Goal: Transaction & Acquisition: Purchase product/service

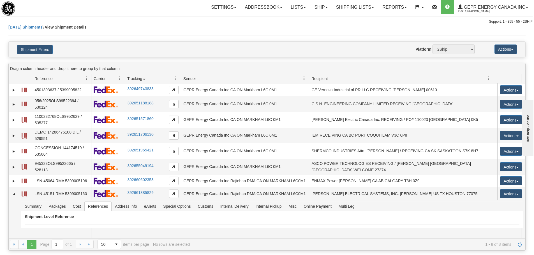
click at [175, 42] on div "Shipment Filters Website Agent Nothing selected Client User Platform 2Ship Impo…" at bounding box center [267, 49] width 517 height 15
click at [524, 245] on link "Refresh" at bounding box center [519, 244] width 9 height 9
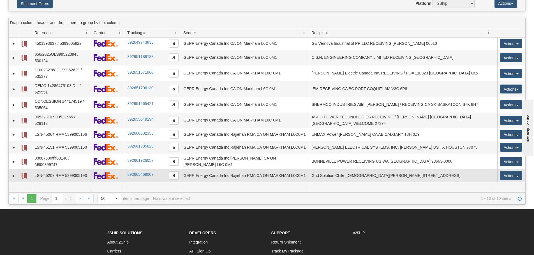
scroll to position [56, 0]
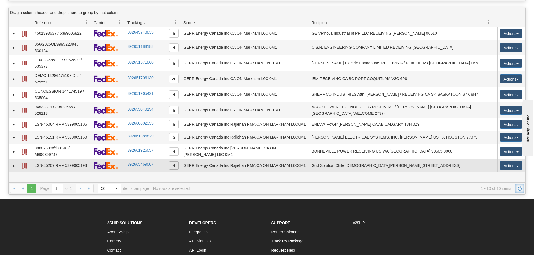
click at [173, 165] on span "button" at bounding box center [173, 165] width 3 height 3
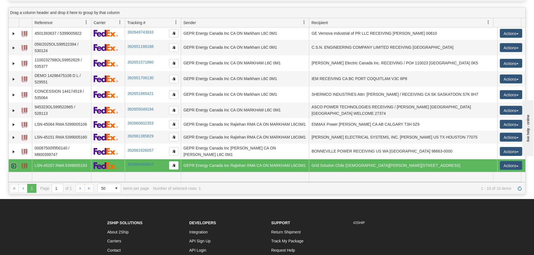
click at [16, 164] on link "Expand" at bounding box center [14, 166] width 6 height 6
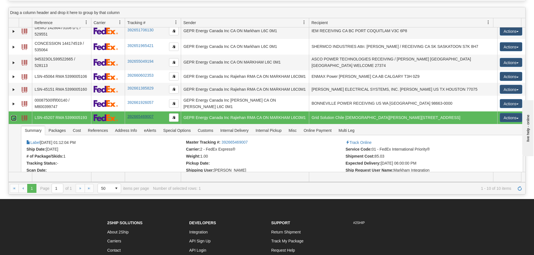
scroll to position [57, 0]
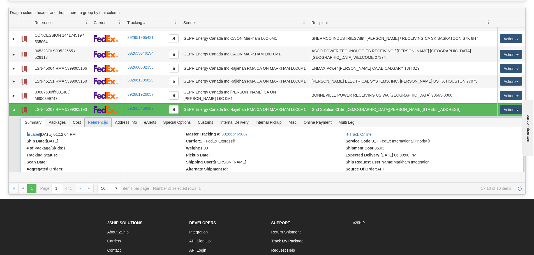
click at [105, 124] on span "References" at bounding box center [98, 122] width 27 height 9
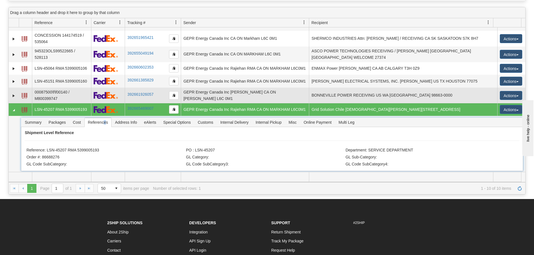
scroll to position [57, 0]
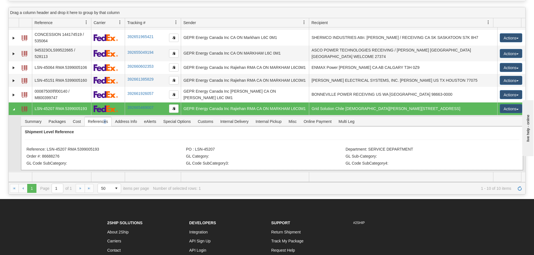
drag, startPoint x: 103, startPoint y: 147, endPoint x: 47, endPoint y: 150, distance: 55.6
click at [47, 150] on li "Reference: LSN-45207 RMA 5399005193" at bounding box center [105, 150] width 158 height 6
copy li "LSN-45207 RMA 5399005193"
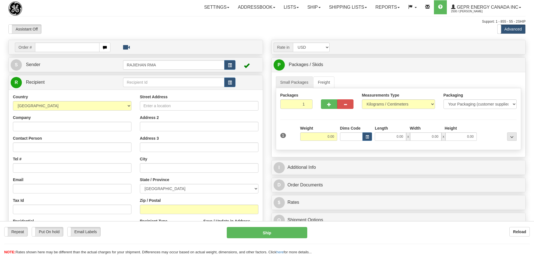
click at [85, 25] on div "Toggle navigation Settings Shipping Preferences Fields Preferences New" at bounding box center [267, 158] width 534 height 316
click at [43, 50] on input "text" at bounding box center [67, 48] width 64 height 10
paste input "86688276"
type input "86688276"
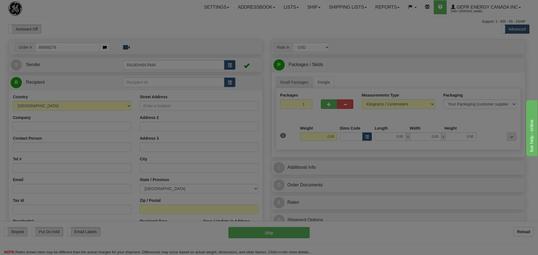
click at [73, 23] on body "Training Course Close Toggle navigation Settings Shipping Preferences New Recip…" at bounding box center [269, 127] width 538 height 255
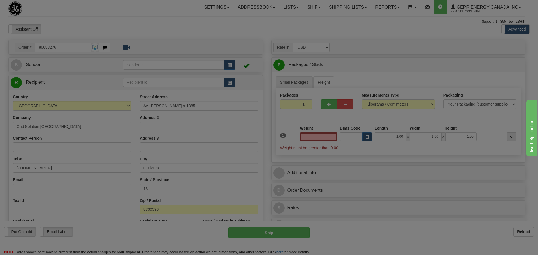
type input "0.00"
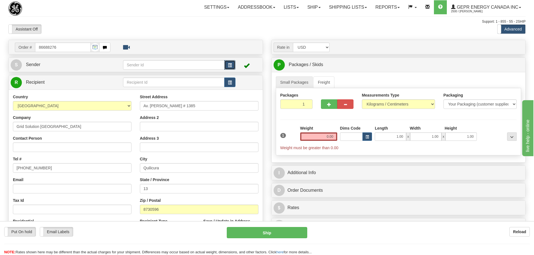
click at [229, 63] on button "button" at bounding box center [229, 65] width 11 height 10
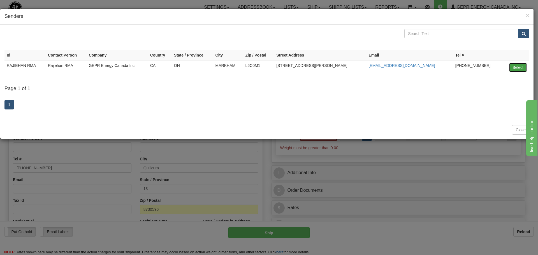
click at [513, 66] on button "Select" at bounding box center [518, 68] width 18 height 10
type input "RAJIEHAN RMA"
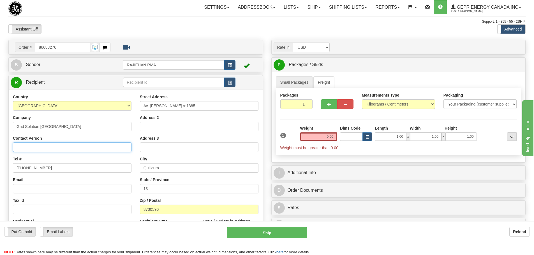
click at [42, 146] on input "Contact Person" at bounding box center [72, 148] width 119 height 10
paste input "Cristián Castañeda"
type input "Cristián Castañeda"
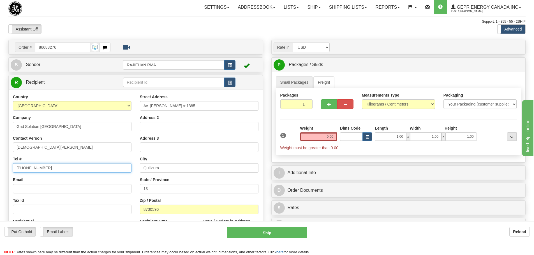
drag, startPoint x: 75, startPoint y: 172, endPoint x: 1, endPoint y: 167, distance: 74.2
click at [1, 167] on div "Toggle navigation Settings Shipping Preferences Fields Preferences New" at bounding box center [267, 158] width 534 height 316
paste input "+56950150612"
type input "+56950150612"
click at [40, 159] on div "Tel # +56950150612" at bounding box center [72, 164] width 119 height 17
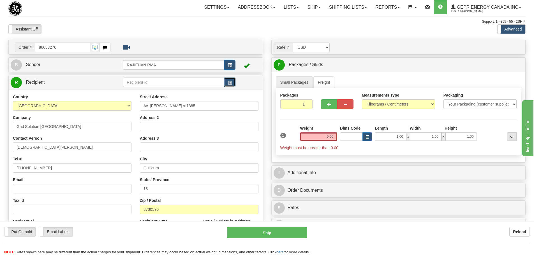
click at [227, 81] on button "button" at bounding box center [229, 83] width 11 height 10
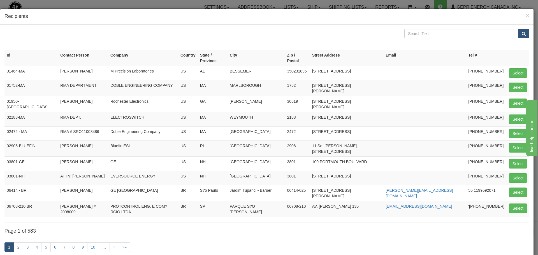
drag, startPoint x: 420, startPoint y: 26, endPoint x: 418, endPoint y: 34, distance: 7.7
click at [420, 27] on div "Id Contact Person Company Country State / Province City Zip / Postal Street Add…" at bounding box center [267, 144] width 534 height 239
click at [417, 35] on input "text" at bounding box center [462, 34] width 114 height 10
paste input "Av"
type input "Av. Américo Vespucio"
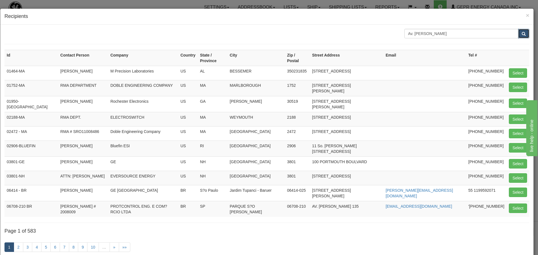
click at [518, 31] on button "submit" at bounding box center [523, 34] width 11 height 10
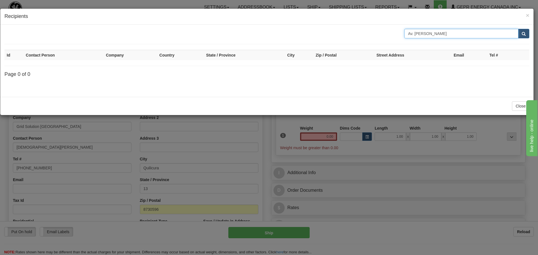
drag, startPoint x: 466, startPoint y: 30, endPoint x: 412, endPoint y: 60, distance: 61.8
click at [412, 60] on div "Av. Américo Vespucio Id Contact Person Company Country State / Province City Zi…" at bounding box center [266, 61] width 525 height 64
type input "Av"
click at [524, 32] on span "submit" at bounding box center [524, 34] width 4 height 4
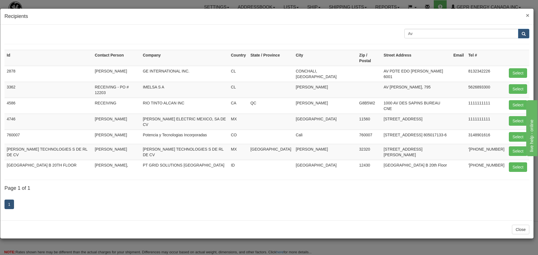
click at [528, 14] on span "×" at bounding box center [527, 15] width 3 height 6
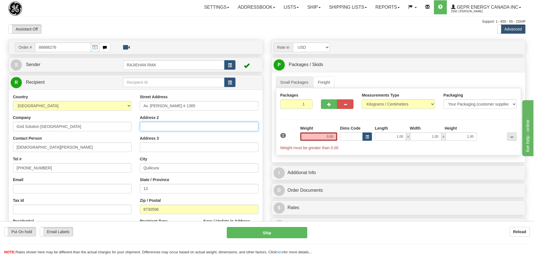
click at [152, 127] on input "Address 2" at bounding box center [199, 127] width 119 height 10
paste input "Bodega N° 50"
type input "Bodega N° 50"
click at [137, 119] on div "Street Address Av. Américo Vespucio # 1385 Address 2 Bodega N° 50 Address 3 Cit…" at bounding box center [199, 169] width 127 height 151
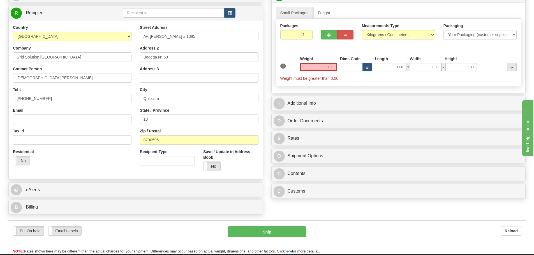
scroll to position [56, 0]
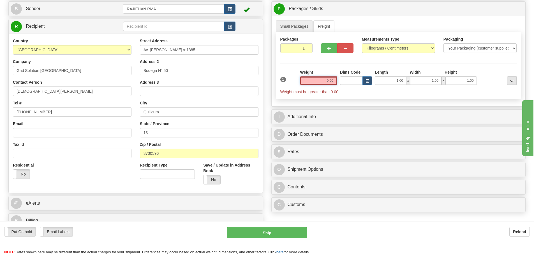
click at [317, 81] on input "0.00" at bounding box center [318, 81] width 37 height 8
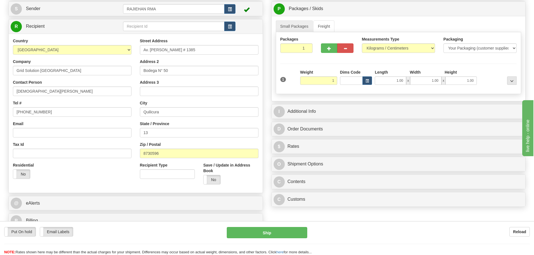
type input "1.00"
click at [336, 72] on div "Weight 1.00" at bounding box center [318, 77] width 37 height 15
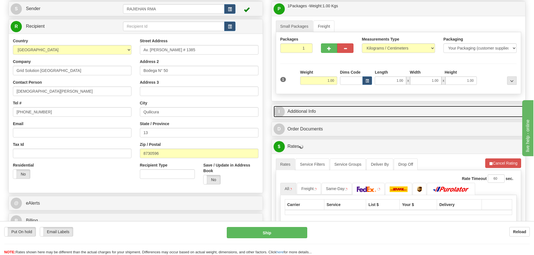
click at [333, 108] on link "I Additional Info" at bounding box center [399, 111] width 250 height 11
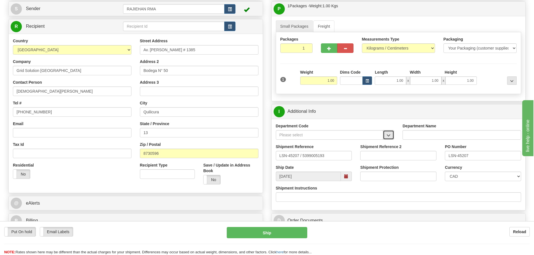
click at [385, 133] on button "button" at bounding box center [388, 135] width 11 height 10
click at [368, 142] on div "SER" at bounding box center [328, 144] width 102 height 6
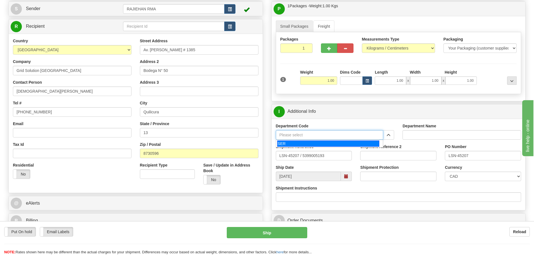
type input "SER"
type input "SERVICE DEPARTMENT"
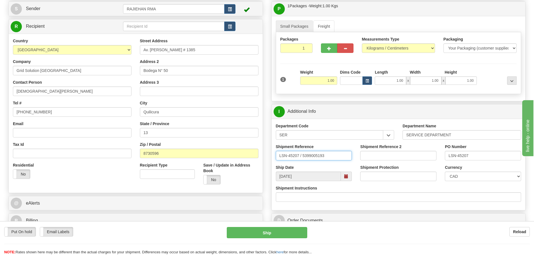
drag, startPoint x: 300, startPoint y: 155, endPoint x: 302, endPoint y: 157, distance: 3.0
click at [302, 157] on input "LSN-45207 / 5399005193" at bounding box center [314, 156] width 76 height 10
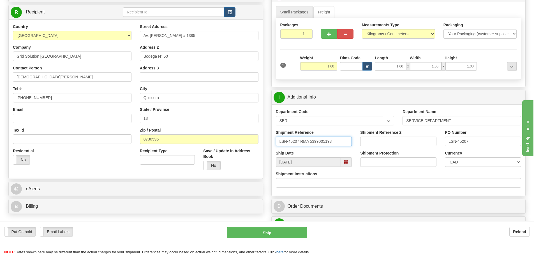
scroll to position [84, 0]
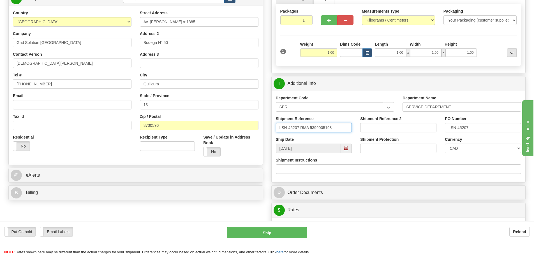
type input "LSN-45207 RMA 5399005193"
click at [480, 150] on select "CAD USD EUR ZAR RON ANG ARN AUD AUS AWG BBD BFR BGN BHD BMD BND BRC BRL CHP CKZ…" at bounding box center [483, 149] width 76 height 10
select select "1"
click at [445, 144] on select "CAD USD EUR ZAR RON ANG ARN AUD AUS AWG BBD BFR BGN BHD BMD BND BRC BRL CHP CKZ…" at bounding box center [483, 149] width 76 height 10
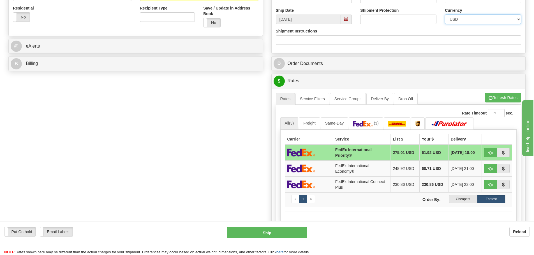
scroll to position [224, 0]
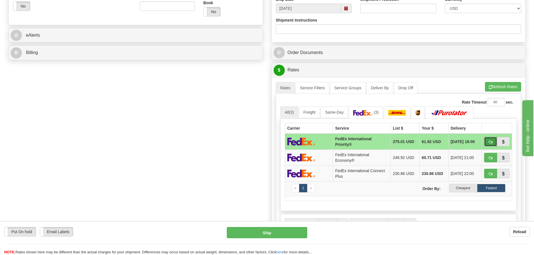
click at [489, 143] on span "button" at bounding box center [491, 142] width 4 height 4
type input "01"
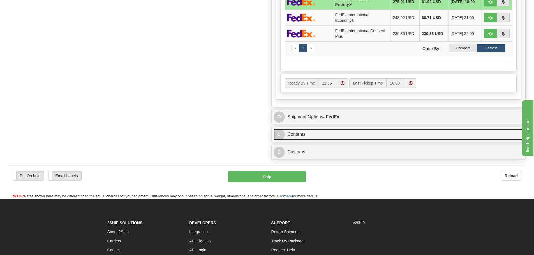
click at [319, 131] on link "C Contents" at bounding box center [399, 134] width 250 height 11
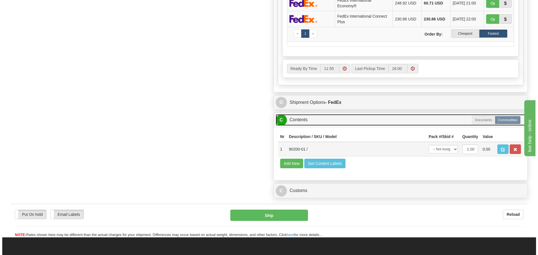
scroll to position [393, 0]
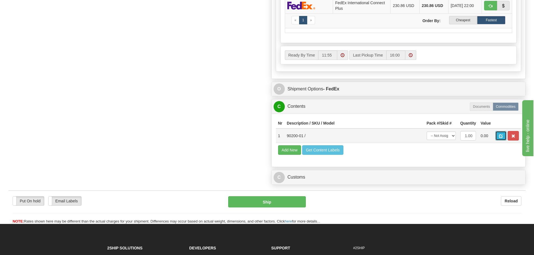
click at [503, 137] on span "button" at bounding box center [501, 137] width 4 height 4
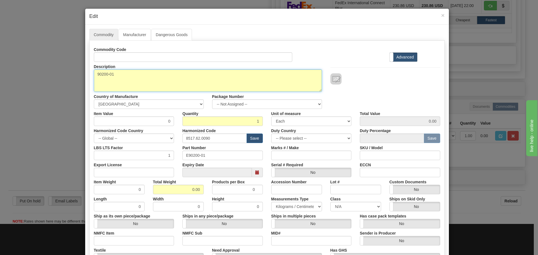
drag, startPoint x: 124, startPoint y: 71, endPoint x: 77, endPoint y: 79, distance: 47.7
click at [77, 79] on div "× Edit Commodity Manufacturer Dangerous Goods Commodity Code Standard Advanced …" at bounding box center [269, 127] width 538 height 255
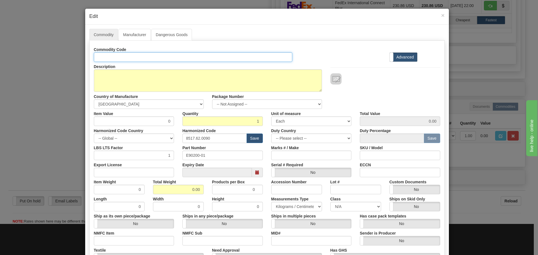
click at [103, 56] on input "Id" at bounding box center [193, 57] width 199 height 10
paste input "90200-01"
type input "90200-01"
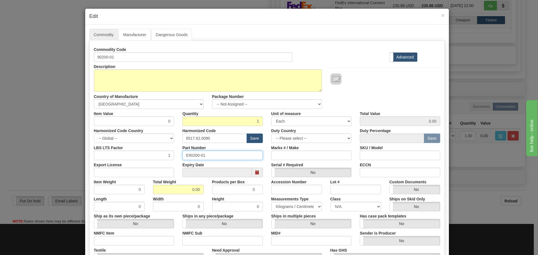
drag, startPoint x: 217, startPoint y: 154, endPoint x: 172, endPoint y: 156, distance: 45.5
click at [172, 156] on div "LBS LTS Factor 1 Part Number E90200-01 Marks # / Make SKU / Model" at bounding box center [267, 151] width 355 height 17
paste input "text"
type input "90200-01"
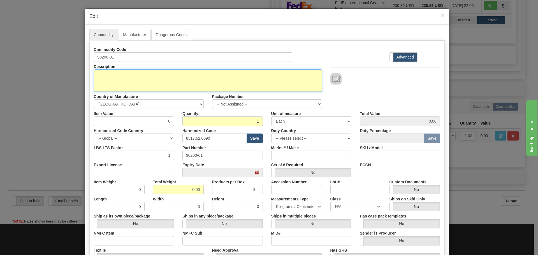
click at [136, 79] on textarea "90200-01" at bounding box center [208, 81] width 228 height 22
paste textarea "JPAX SFP ACCESS CARD PCBA"
type textarea "JPAX SFP ACCESS CARD PCBA"
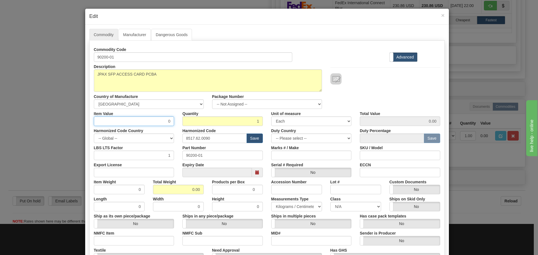
drag, startPoint x: 147, startPoint y: 125, endPoint x: 183, endPoint y: 133, distance: 36.9
click at [183, 133] on div "Commodity Code 90200-01 Standard Advanced Description 90200-01 Country of Manuf…" at bounding box center [267, 162] width 347 height 235
type input "75"
type input "75.00"
drag, startPoint x: 221, startPoint y: 140, endPoint x: 163, endPoint y: 138, distance: 57.5
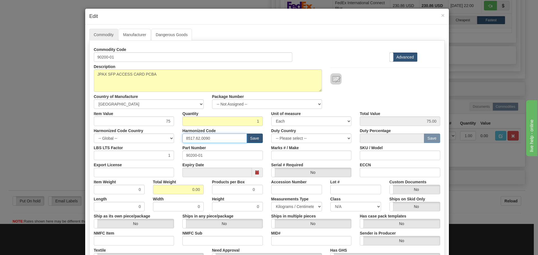
click at [163, 138] on div "Harmonized Code Country -- Global -- AFGHANISTAN ALAND ISLANDS ALBANIA ALGERIA …" at bounding box center [267, 134] width 355 height 17
click at [196, 140] on input "text" at bounding box center [215, 139] width 64 height 10
type input "8537.10.9070"
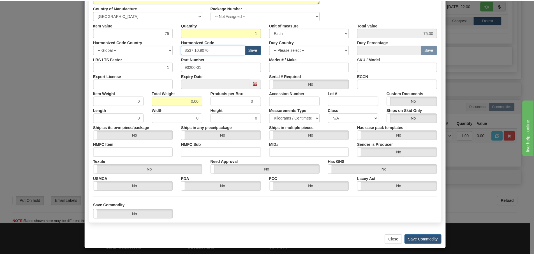
scroll to position [91, 0]
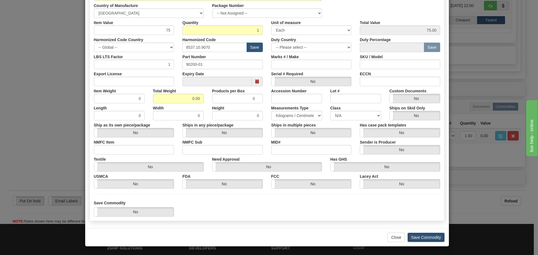
click at [418, 236] on button "Save Commodity" at bounding box center [426, 238] width 37 height 10
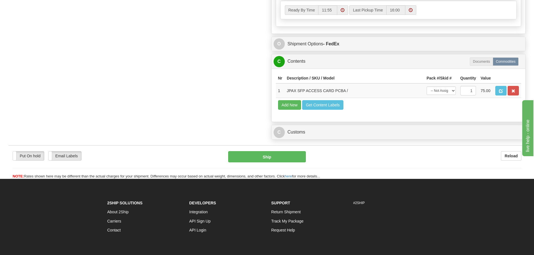
scroll to position [449, 0]
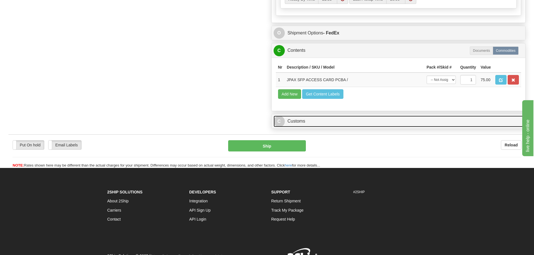
click at [304, 125] on link "C Customs" at bounding box center [399, 121] width 250 height 11
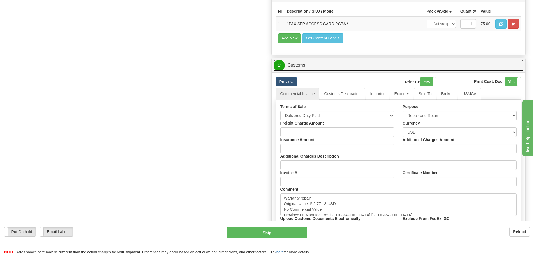
scroll to position [533, 0]
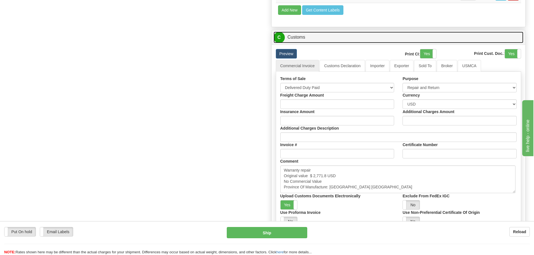
drag, startPoint x: 515, startPoint y: 186, endPoint x: 511, endPoint y: 206, distance: 20.2
click at [511, 193] on textarea "Warranty repair Original value $ 2,771.8 USD No Commercial Value Province Of Ma…" at bounding box center [397, 180] width 235 height 28
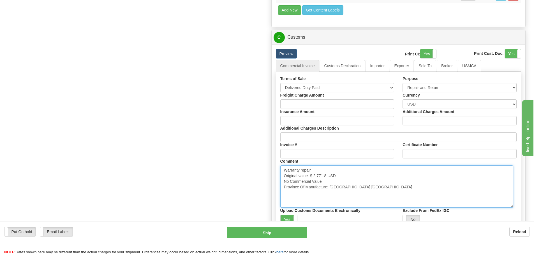
click at [430, 187] on textarea "Warranty repair Original value $ 2,771.8 USD No Commercial Value Province Of Ma…" at bounding box center [396, 187] width 233 height 42
drag, startPoint x: 327, startPoint y: 178, endPoint x: 313, endPoint y: 178, distance: 14.6
click at [313, 178] on textarea "Warranty repair Original value $ 2,771.8 USD No Commercial Value Province Of Ma…" at bounding box center [396, 187] width 233 height 42
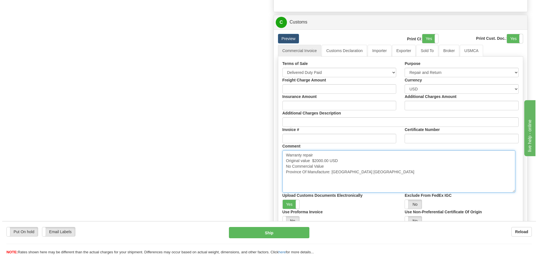
scroll to position [589, 0]
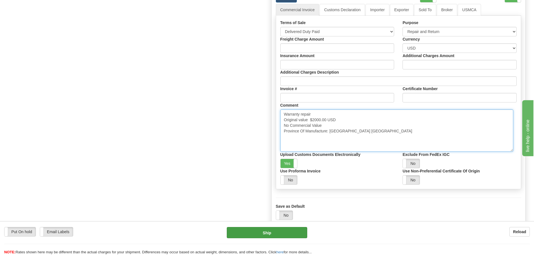
type textarea "Warranty repair Original value $2000.00 USD No Commercial Value Province Of Man…"
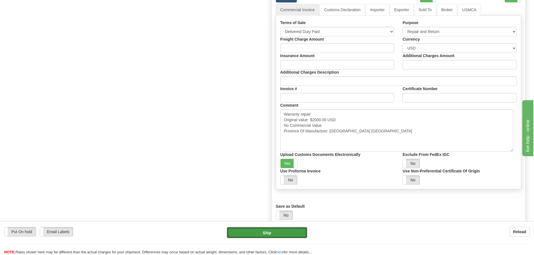
click at [267, 232] on button "Ship" at bounding box center [267, 232] width 80 height 11
